Goal: Transaction & Acquisition: Obtain resource

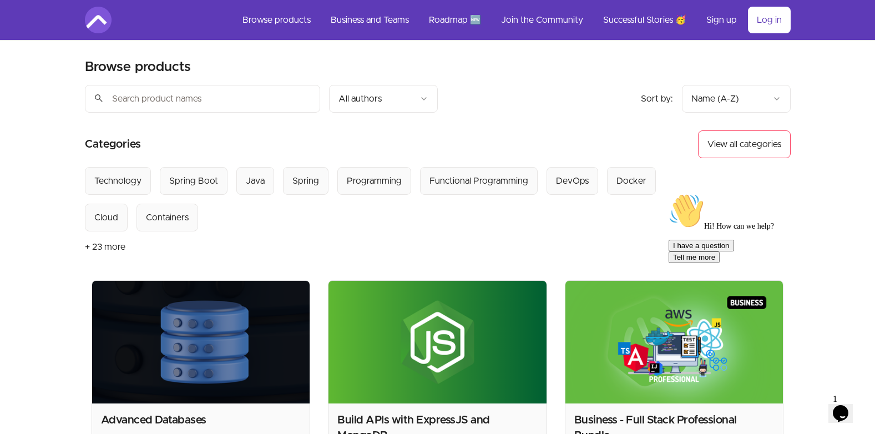
click at [680, 263] on div "I have a question Tell me more" at bounding box center [769, 251] width 200 height 23
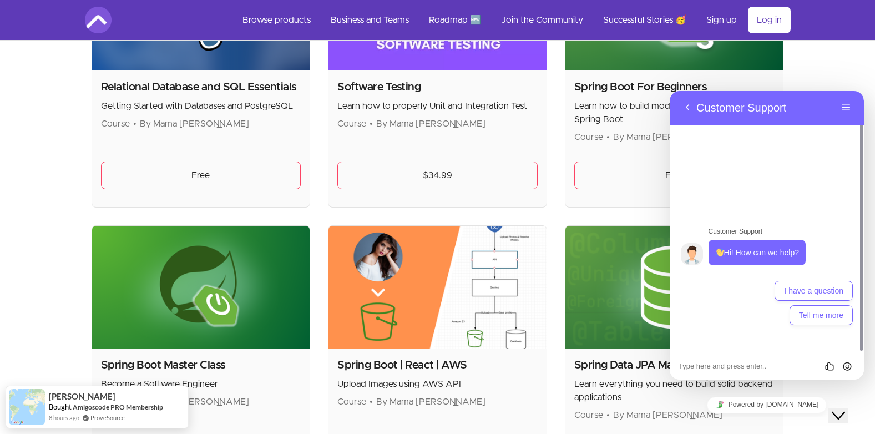
scroll to position [2550, 0]
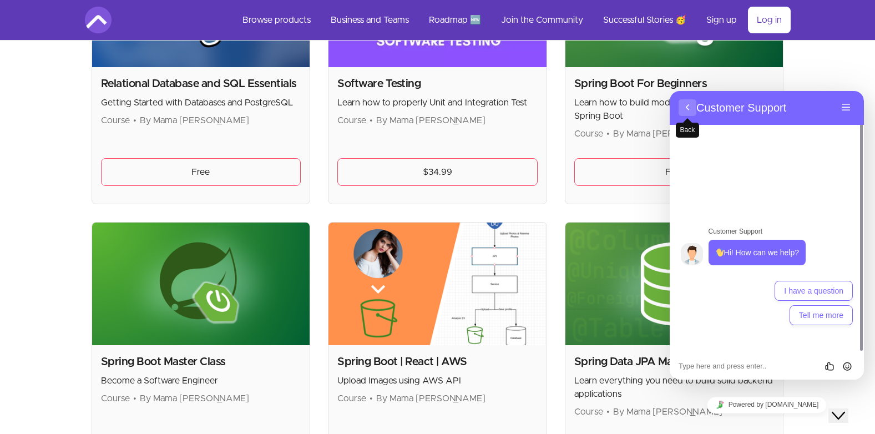
click at [690, 110] on button "Back" at bounding box center [688, 107] width 18 height 17
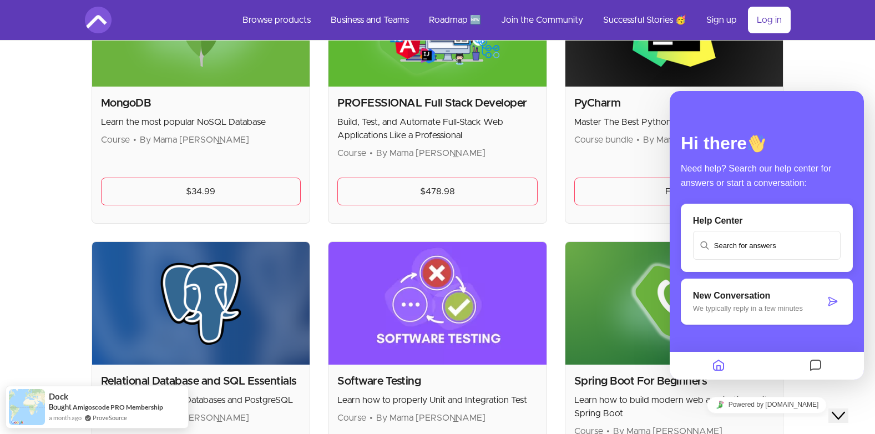
scroll to position [2236, 0]
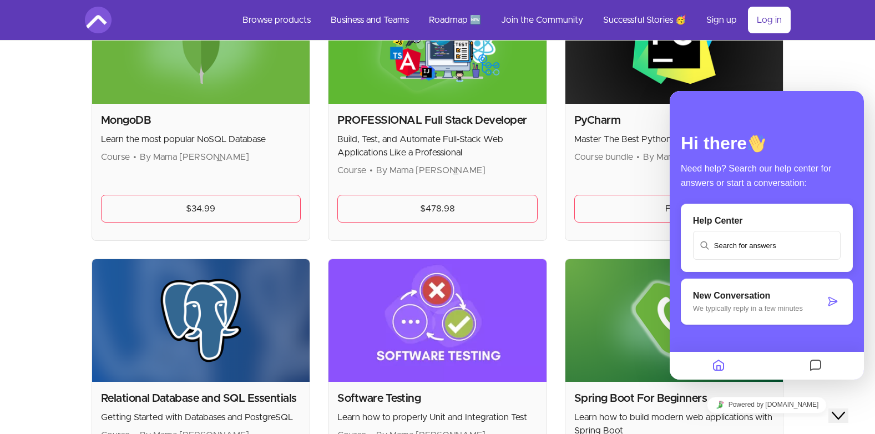
click at [842, 409] on icon "Close Chat This icon closes the chat window." at bounding box center [838, 415] width 13 height 13
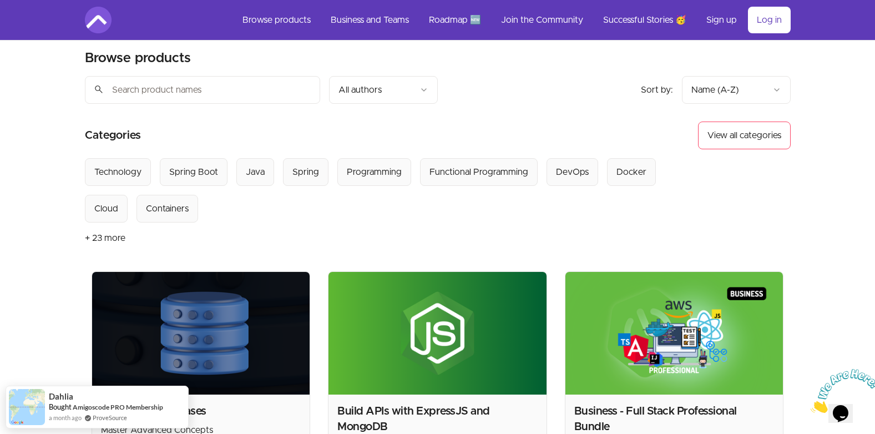
scroll to position [0, 0]
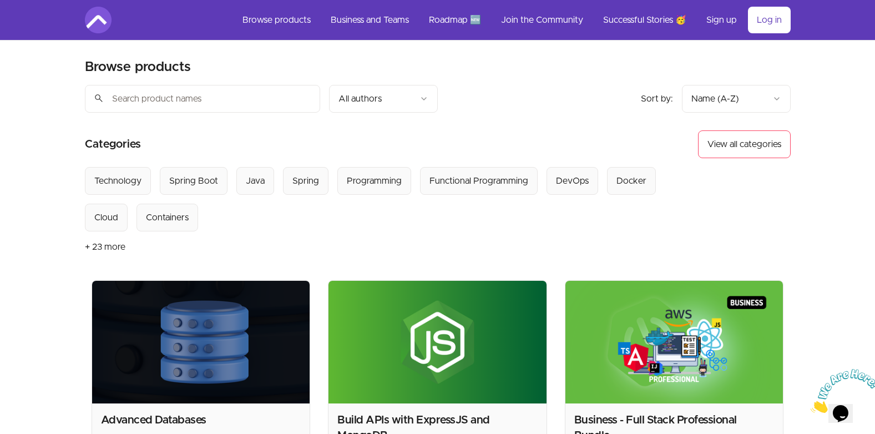
click at [261, 102] on input "search" at bounding box center [202, 99] width 235 height 28
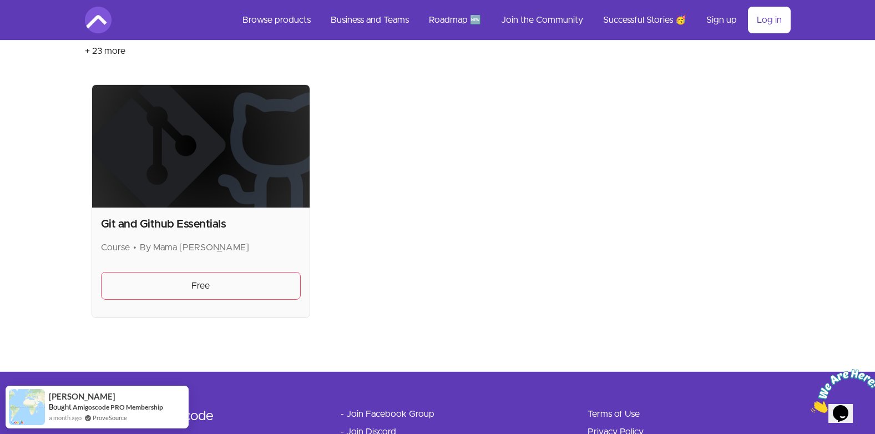
scroll to position [199, 0]
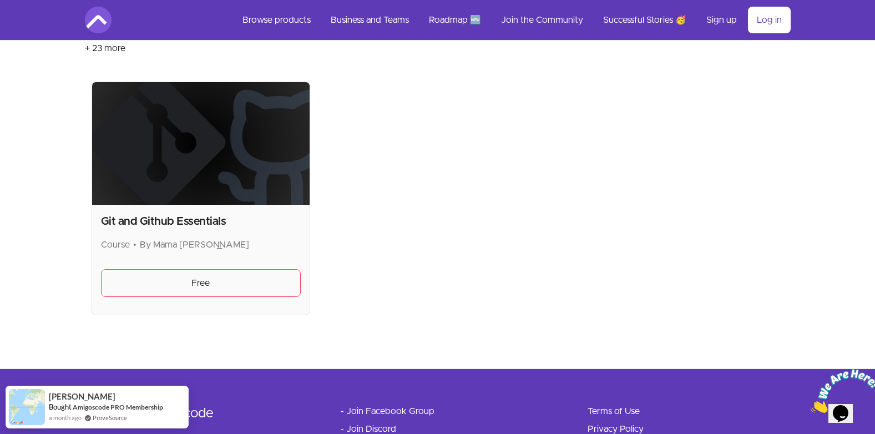
type input "git"
click at [188, 184] on img at bounding box center [201, 143] width 218 height 123
click at [180, 287] on link "Free" at bounding box center [201, 283] width 200 height 28
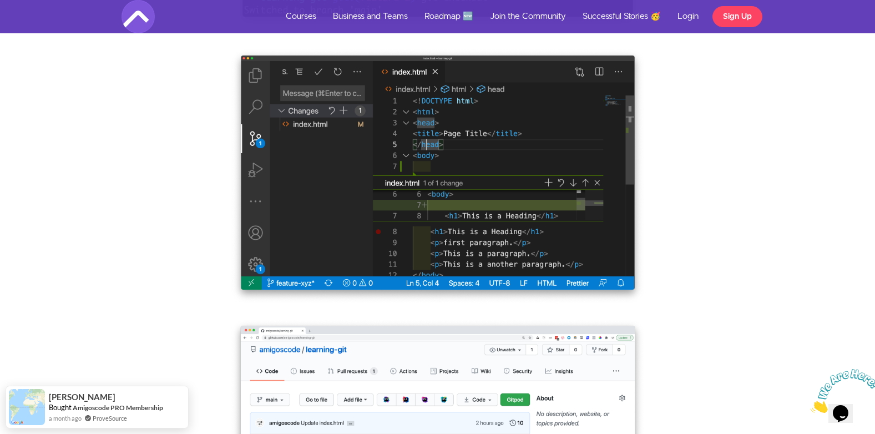
scroll to position [1648, 0]
